Goal: Information Seeking & Learning: Learn about a topic

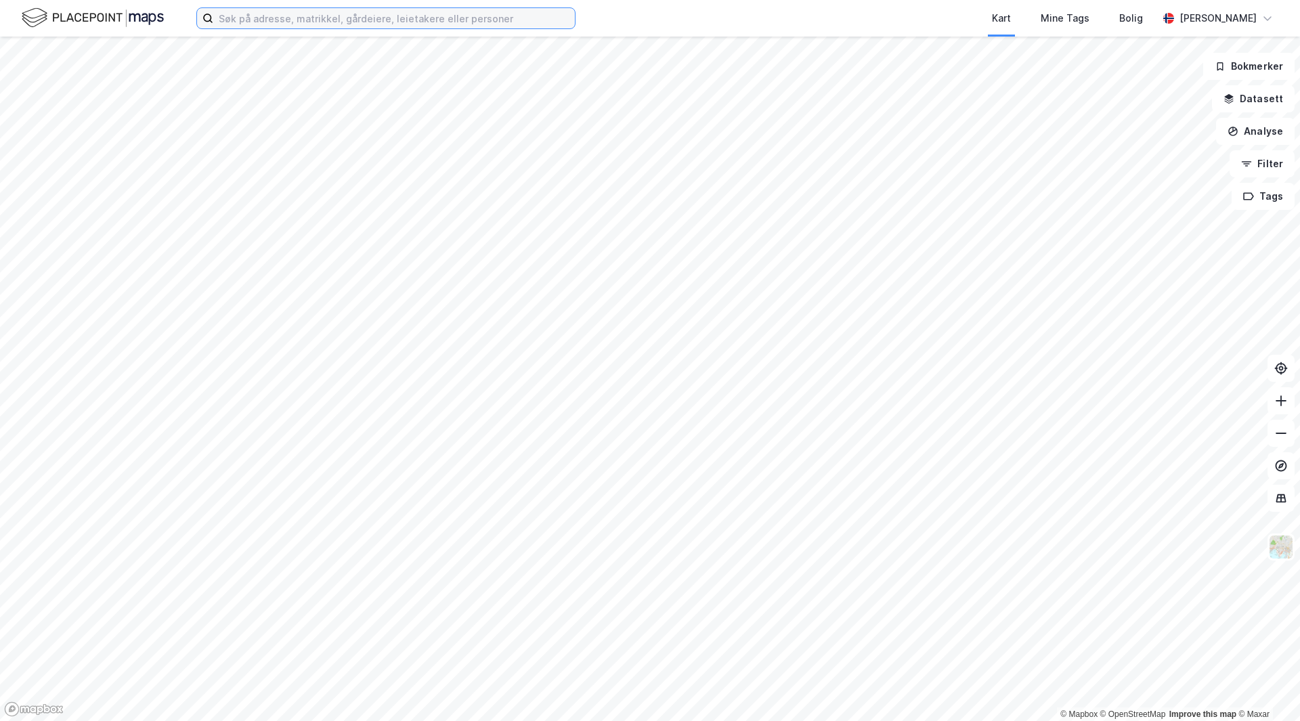
click at [248, 26] on input at bounding box center [394, 18] width 362 height 20
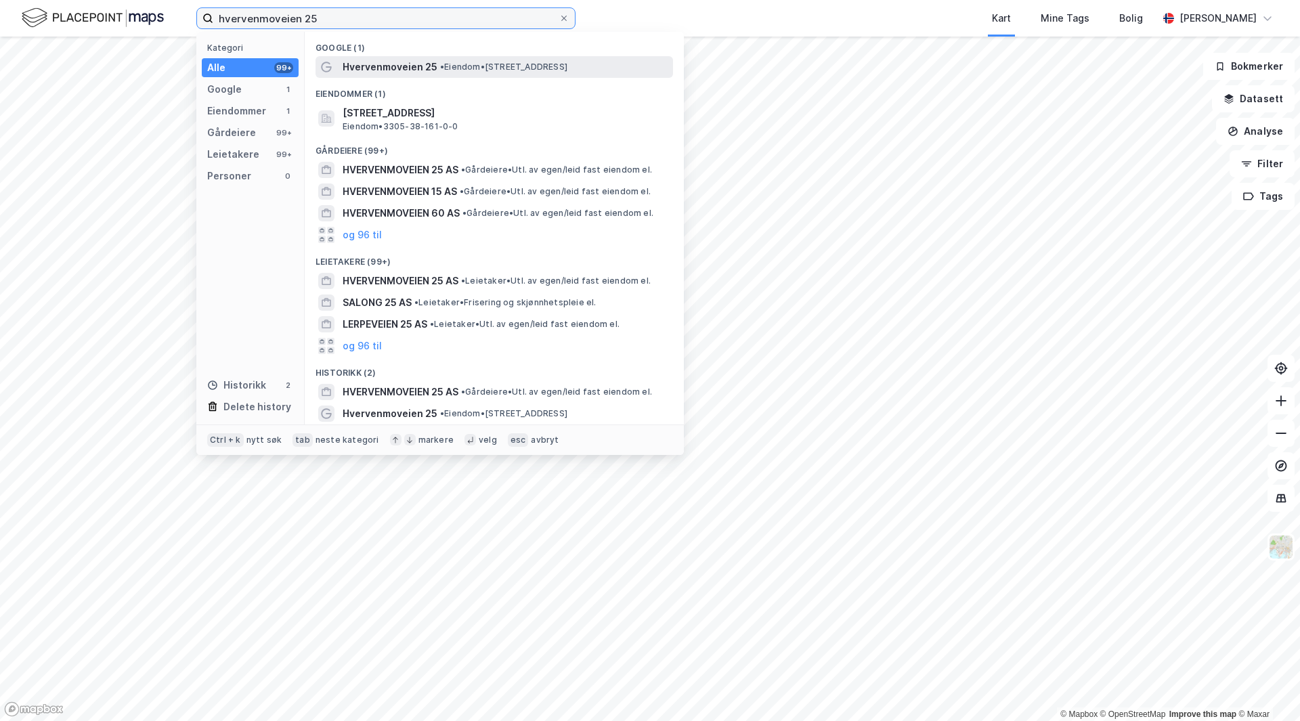
type input "hvervenmoveien 25"
click at [391, 60] on span "Hvervenmoveien 25" at bounding box center [390, 67] width 95 height 16
